Goal: Find specific page/section: Find specific page/section

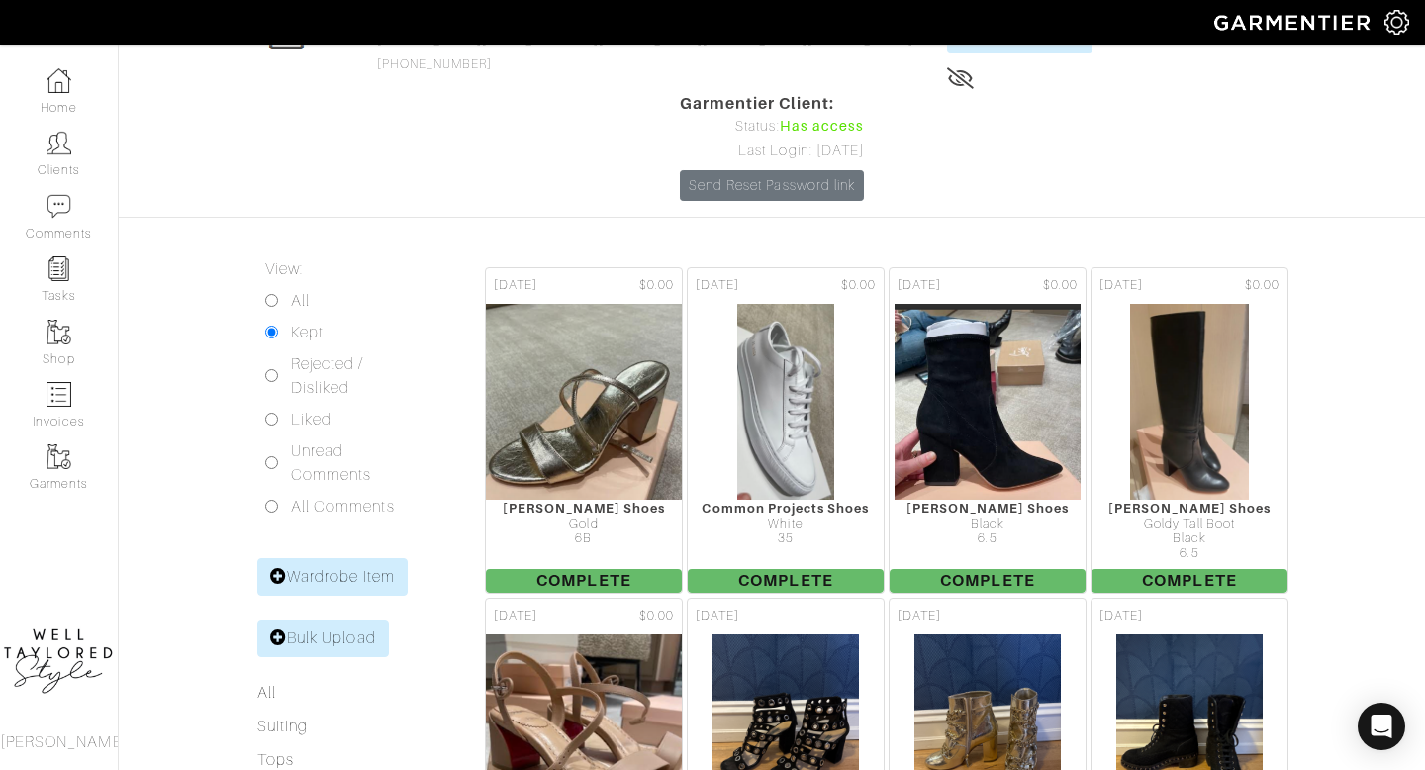
scroll to position [164, 0]
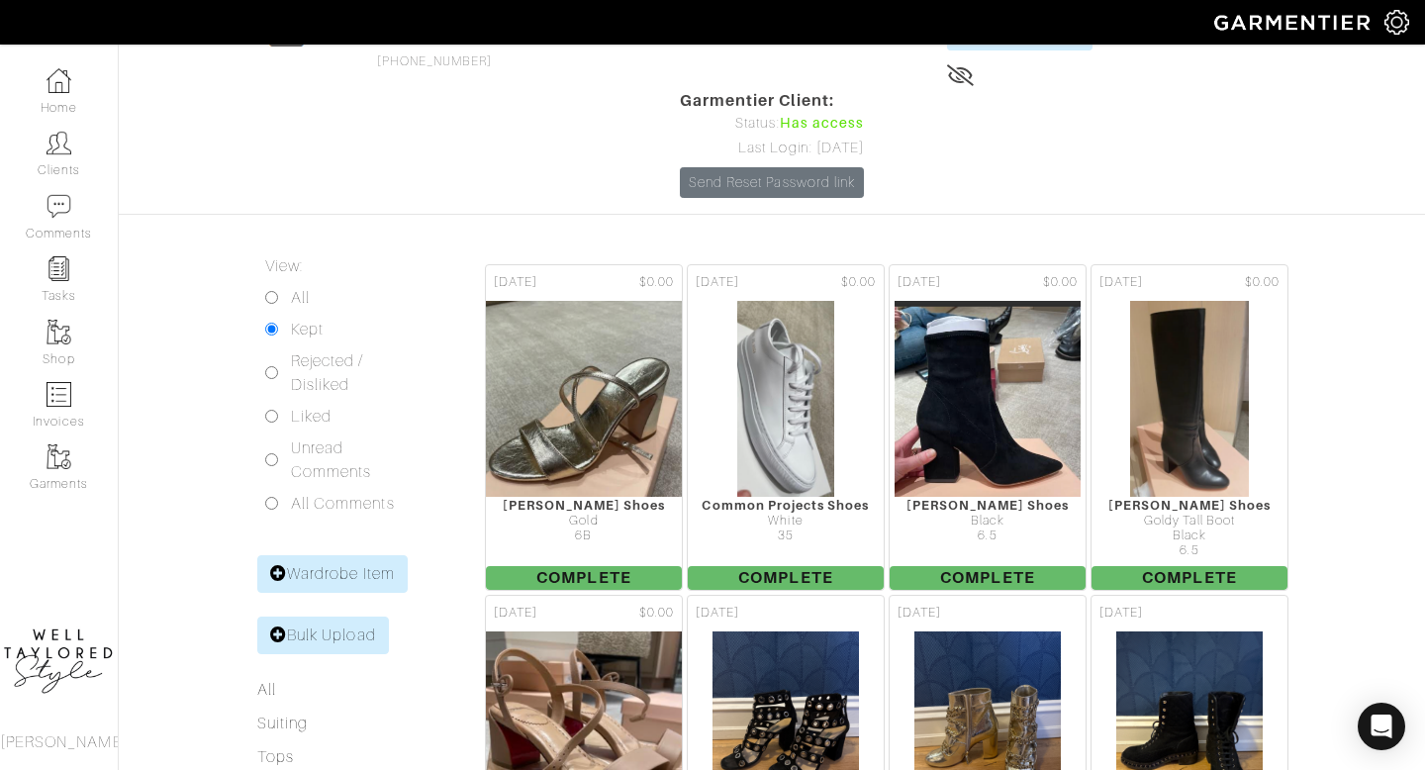
click at [289, 286] on div "All" at bounding box center [293, 298] width 57 height 24
click at [272, 291] on input "All" at bounding box center [271, 297] width 13 height 13
radio input "true"
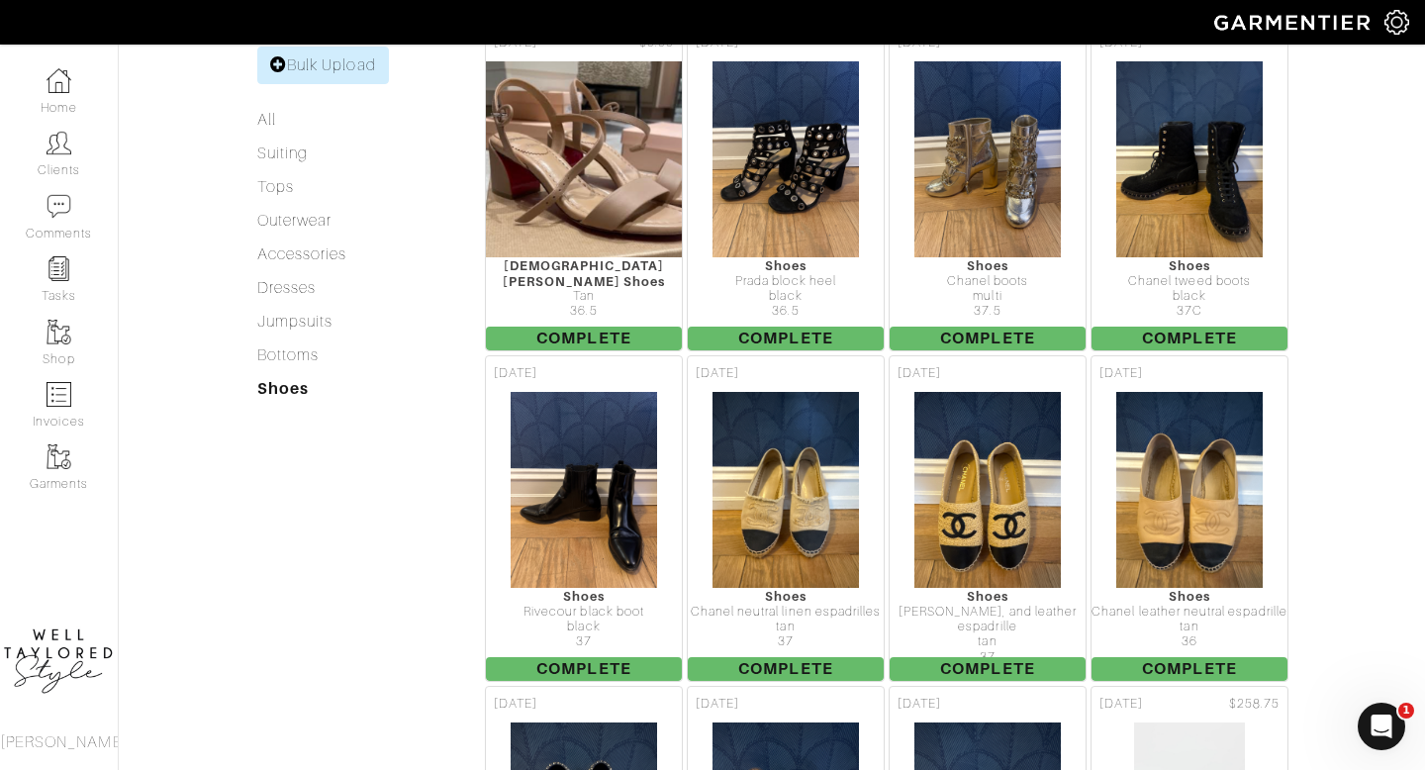
scroll to position [1303, 0]
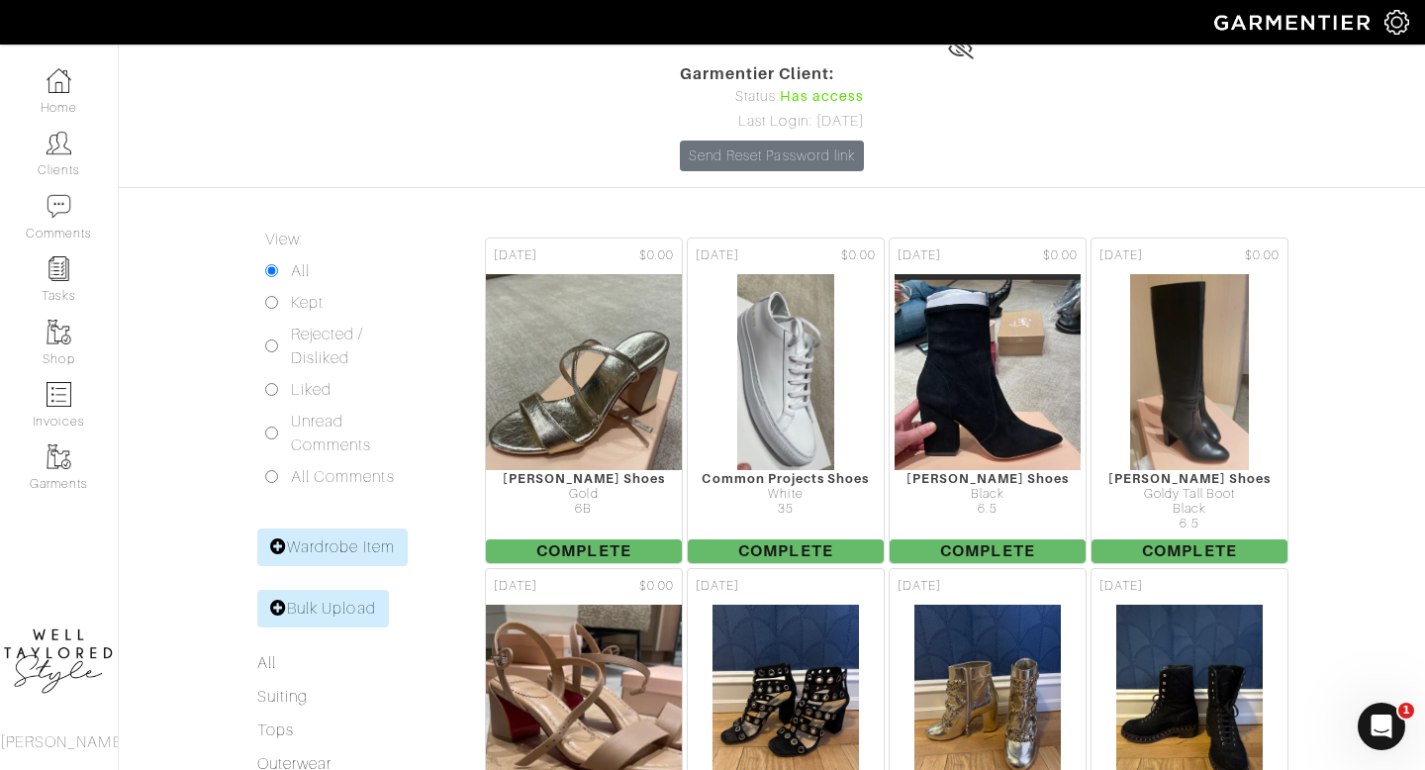
scroll to position [188, 0]
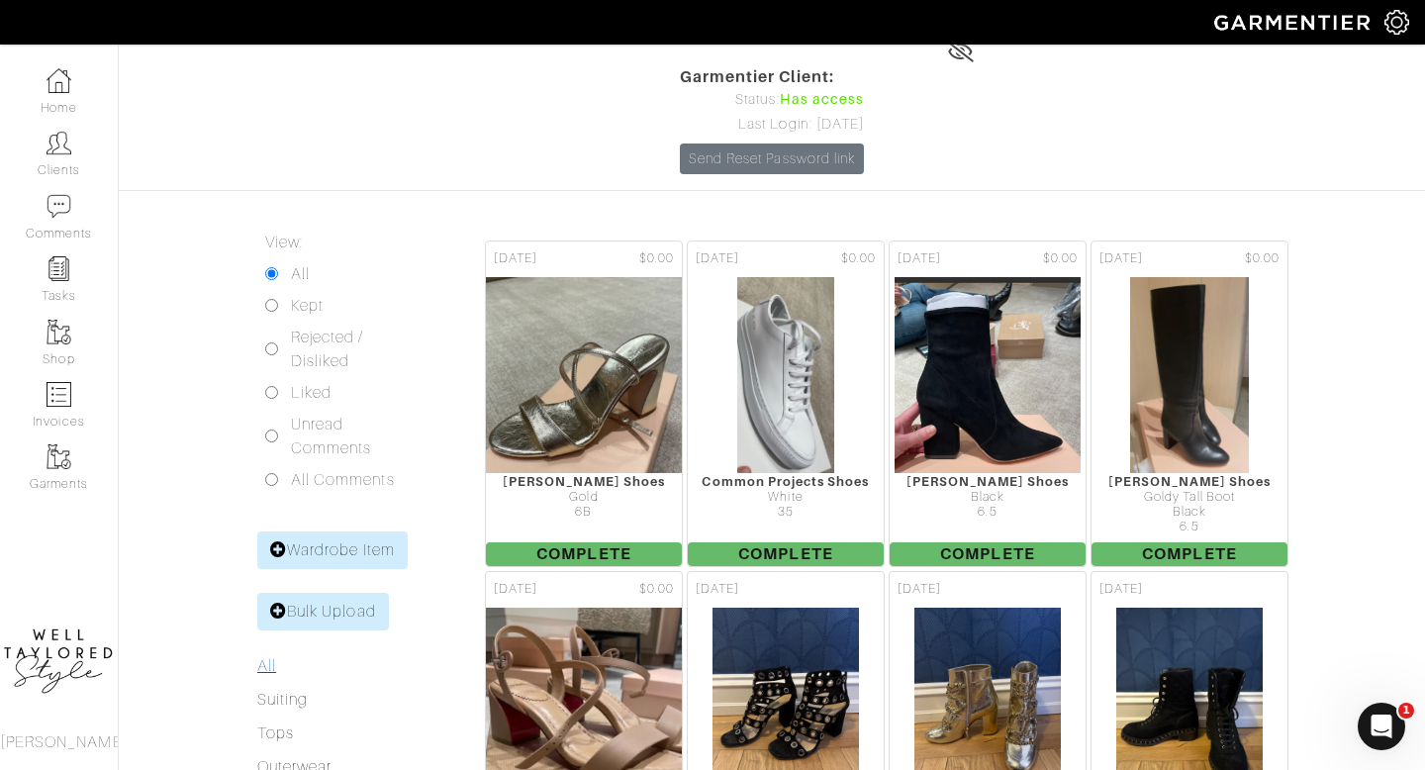
click at [268, 657] on link "All" at bounding box center [266, 666] width 19 height 18
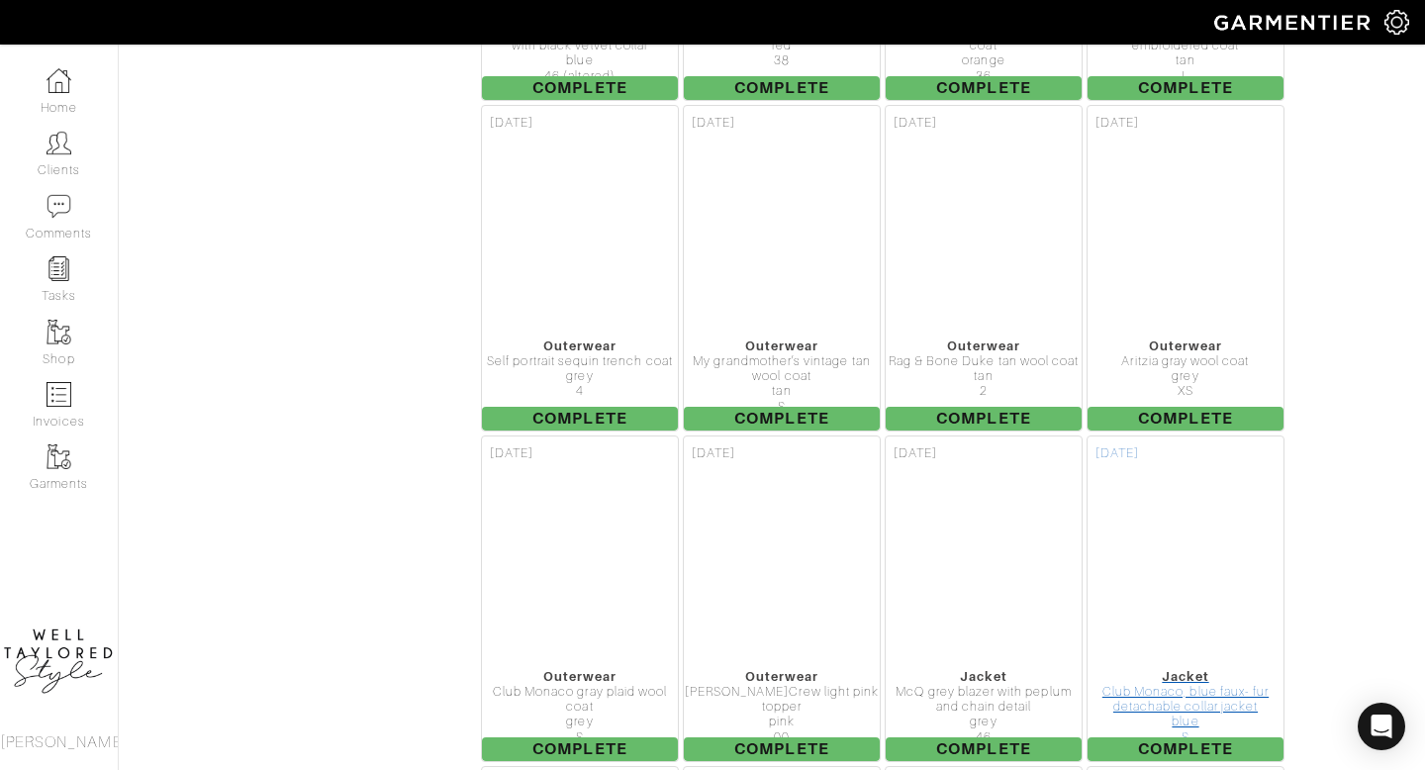
scroll to position [17634, 0]
